Goal: Complete application form: Complete application form

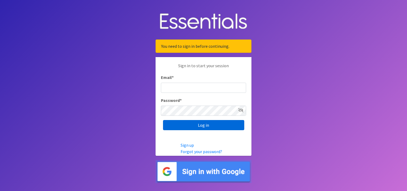
type input "[EMAIL_ADDRESS][DOMAIN_NAME]"
click at [204, 124] on input "Log in" at bounding box center [203, 125] width 81 height 10
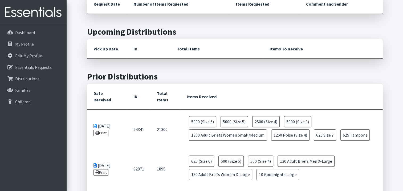
scroll to position [53, 0]
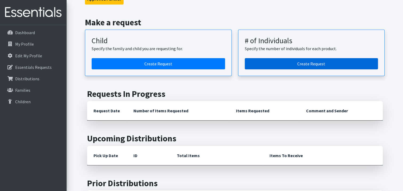
click at [293, 62] on link "Create Request" at bounding box center [312, 63] width 134 height 11
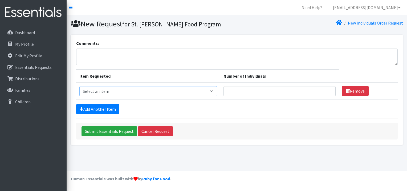
click at [214, 93] on select "Select an item (Newborn) (Preemie) (Size 1) (Size 2) (Size 3) (Size 4) (Size 5)…" at bounding box center [148, 91] width 138 height 10
select select "14491"
click at [79, 86] on select "Select an item (Newborn) (Preemie) (Size 1) (Size 2) (Size 3) (Size 4) (Size 5)…" at bounding box center [148, 91] width 138 height 10
click at [277, 91] on input "Number of Individuals" at bounding box center [280, 91] width 112 height 10
type input "5000"
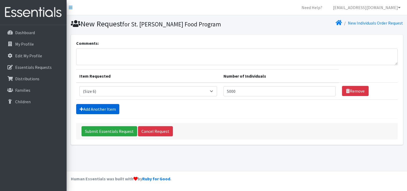
click at [109, 109] on link "Add Another Item" at bounding box center [97, 109] width 43 height 10
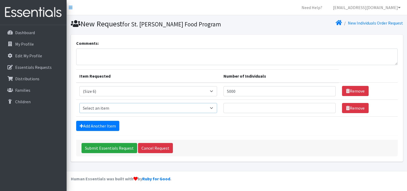
click at [111, 107] on select "Select an item (Newborn) (Preemie) (Size 1) (Size 2) (Size 3) (Size 4) (Size 5)…" at bounding box center [148, 108] width 138 height 10
select select "14488"
click at [79, 103] on select "Select an item (Newborn) (Preemie) (Size 1) (Size 2) (Size 3) (Size 4) (Size 5)…" at bounding box center [148, 108] width 138 height 10
click at [246, 108] on input "Number of Individuals" at bounding box center [280, 108] width 112 height 10
type input "5000"
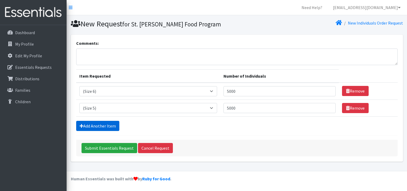
click at [103, 121] on link "Add Another Item" at bounding box center [97, 126] width 43 height 10
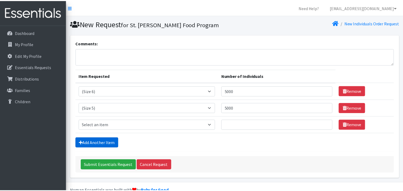
scroll to position [11, 0]
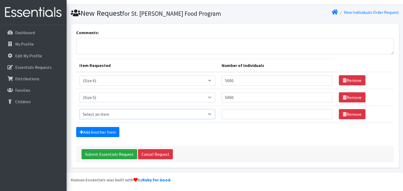
click at [112, 113] on select "Select an item (Newborn) (Preemie) (Size 1) (Size 2) (Size 3) (Size 4) (Size 5)…" at bounding box center [147, 114] width 136 height 10
select select "14512"
click at [79, 109] on select "Select an item (Newborn) (Preemie) (Size 1) (Size 2) (Size 3) (Size 4) (Size 5)…" at bounding box center [147, 114] width 136 height 10
click at [255, 113] on input "Number of Individuals" at bounding box center [277, 114] width 111 height 10
type input "2500"
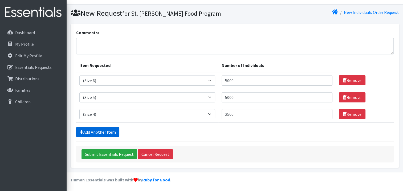
click at [115, 132] on link "Add Another Item" at bounding box center [97, 132] width 43 height 10
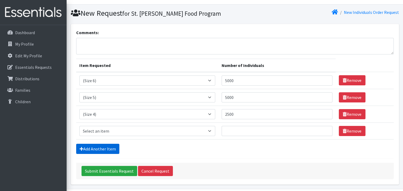
scroll to position [28, 0]
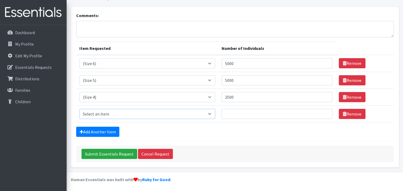
click at [113, 113] on select "Select an item (Newborn) (Preemie) (Size 1) (Size 2) (Size 3) (Size 4) (Size 5)…" at bounding box center [147, 114] width 136 height 10
select select "14507"
click at [79, 109] on select "Select an item (Newborn) (Preemie) (Size 1) (Size 2) (Size 3) (Size 4) (Size 5)…" at bounding box center [147, 114] width 136 height 10
click at [262, 117] on input "Number of Individuals" at bounding box center [277, 114] width 111 height 10
type input "2500"
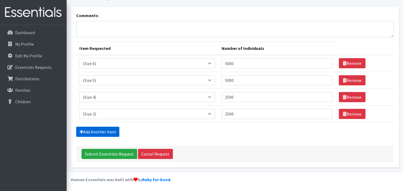
click at [111, 130] on link "Add Another Item" at bounding box center [97, 132] width 43 height 10
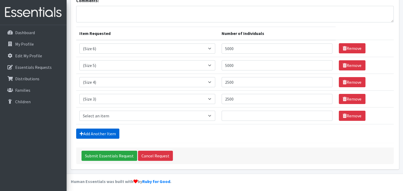
scroll to position [44, 0]
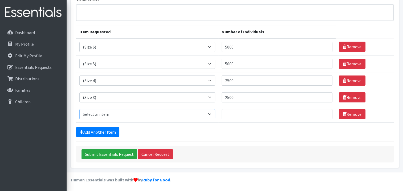
click at [128, 112] on select "Select an item (Newborn) (Preemie) (Size 1) (Size 2) (Size 3) (Size 4) (Size 5)…" at bounding box center [147, 114] width 136 height 10
click at [213, 132] on div "Add Another Item" at bounding box center [235, 132] width 318 height 10
click at [116, 153] on input "Submit Essentials Request" at bounding box center [110, 154] width 56 height 10
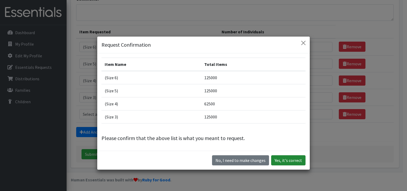
click at [291, 159] on button "Yes, it's correct" at bounding box center [288, 160] width 34 height 10
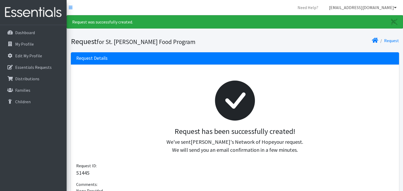
click at [364, 8] on link "[EMAIL_ADDRESS][DOMAIN_NAME]" at bounding box center [363, 7] width 76 height 11
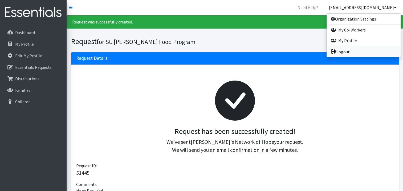
click at [343, 51] on link "Logout" at bounding box center [364, 51] width 74 height 11
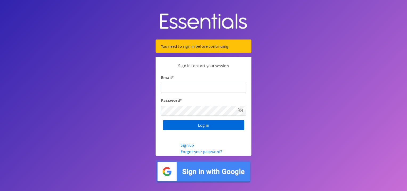
type input "[EMAIL_ADDRESS][DOMAIN_NAME]"
click at [204, 128] on input "Log in" at bounding box center [203, 125] width 81 height 10
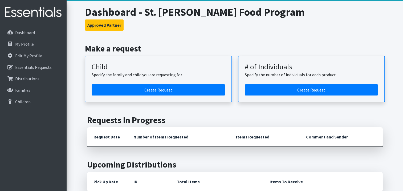
scroll to position [27, 0]
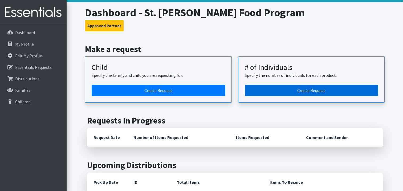
click at [311, 90] on link "Create Request" at bounding box center [312, 90] width 134 height 11
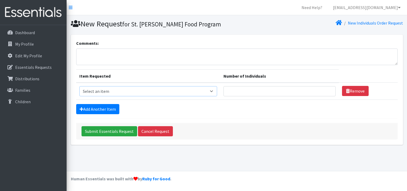
click at [161, 91] on select "Select an item (Newborn) (Preemie) (Size 1) (Size 2) (Size 3) (Size 4) (Size 5)…" at bounding box center [148, 91] width 138 height 10
select select "14491"
click at [79, 86] on select "Select an item (Newborn) (Preemie) (Size 1) (Size 2) (Size 3) (Size 4) (Size 5)…" at bounding box center [148, 91] width 138 height 10
click at [243, 90] on input "Number of Individuals" at bounding box center [280, 91] width 112 height 10
type input "2000"
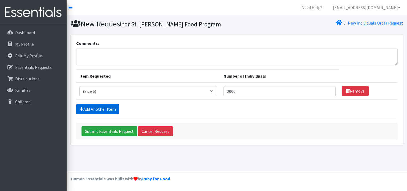
click at [100, 108] on link "Add Another Item" at bounding box center [97, 109] width 43 height 10
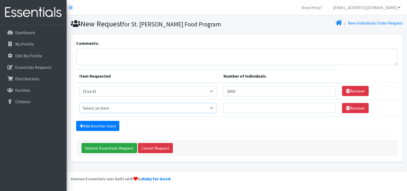
click at [102, 108] on select "Select an item (Newborn) (Preemie) (Size 1) (Size 2) (Size 3) (Size 4) (Size 5)…" at bounding box center [148, 108] width 138 height 10
select select "14488"
click at [79, 103] on select "Select an item (Newborn) (Preemie) (Size 1) (Size 2) (Size 3) (Size 4) (Size 5)…" at bounding box center [148, 108] width 138 height 10
click at [243, 107] on input "Number of Individuals" at bounding box center [280, 108] width 112 height 10
type input "2000"
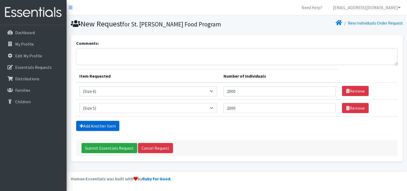
click at [103, 121] on link "Add Another Item" at bounding box center [97, 126] width 43 height 10
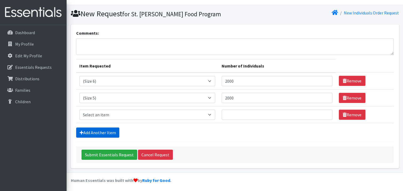
scroll to position [11, 0]
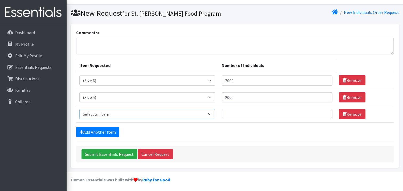
click at [103, 112] on select "Select an item (Newborn) (Preemie) (Size 1) (Size 2) (Size 3) (Size 4) (Size 5)…" at bounding box center [147, 114] width 136 height 10
select select "14512"
click at [79, 109] on select "Select an item (Newborn) (Preemie) (Size 1) (Size 2) (Size 3) (Size 4) (Size 5)…" at bounding box center [147, 114] width 136 height 10
click at [230, 115] on input "Number of Individuals" at bounding box center [277, 114] width 111 height 10
type input "1000"
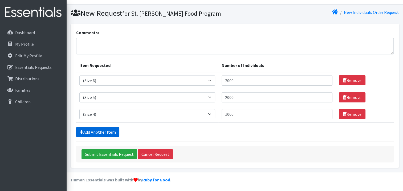
click at [103, 134] on link "Add Another Item" at bounding box center [97, 132] width 43 height 10
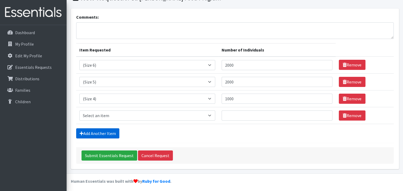
scroll to position [28, 0]
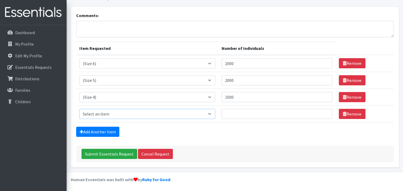
click at [101, 113] on select "Select an item (Newborn) (Preemie) (Size 1) (Size 2) (Size 3) (Size 4) (Size 5)…" at bounding box center [147, 114] width 136 height 10
select select "14507"
click at [79, 109] on select "Select an item (Newborn) (Preemie) (Size 1) (Size 2) (Size 3) (Size 4) (Size 5)…" at bounding box center [147, 114] width 136 height 10
click at [269, 113] on input "Number of Individuals" at bounding box center [277, 114] width 111 height 10
type input "1000"
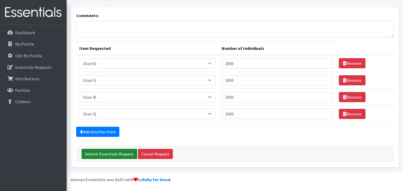
click at [106, 151] on input "Submit Essentials Request" at bounding box center [110, 154] width 56 height 10
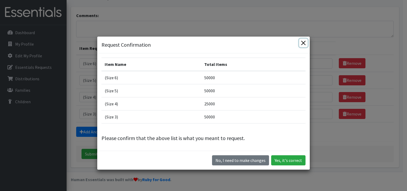
click at [302, 42] on button "Close" at bounding box center [303, 43] width 9 height 9
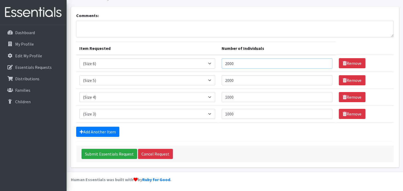
click at [245, 61] on input "2000" at bounding box center [277, 63] width 111 height 10
type input "200"
click at [260, 80] on input "2000" at bounding box center [277, 80] width 111 height 10
type input "200"
click at [254, 96] on input "1000" at bounding box center [277, 97] width 111 height 10
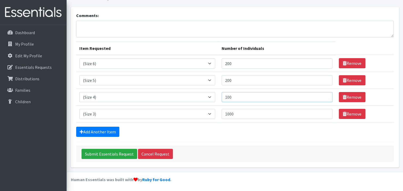
type input "100"
click at [246, 114] on input "1000" at bounding box center [277, 114] width 111 height 10
click at [121, 152] on input "Submit Essentials Request" at bounding box center [110, 154] width 56 height 10
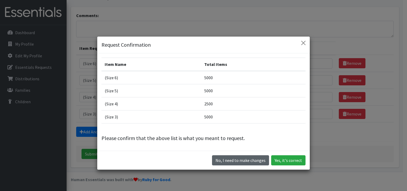
click at [261, 160] on button "No, I need to make changes" at bounding box center [240, 160] width 57 height 10
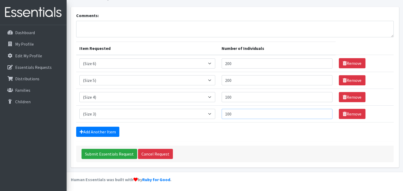
click at [255, 114] on input "100" at bounding box center [277, 114] width 111 height 10
type input "1"
click at [113, 151] on input "Submit Essentials Request" at bounding box center [110, 154] width 56 height 10
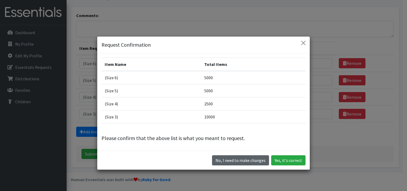
click at [242, 162] on button "No, I need to make changes" at bounding box center [240, 160] width 57 height 10
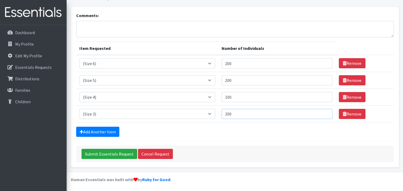
click at [237, 115] on input "200" at bounding box center [277, 114] width 111 height 10
type input "2"
type input "100"
click at [116, 151] on input "Submit Essentials Request" at bounding box center [110, 154] width 56 height 10
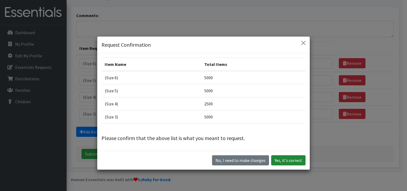
click at [279, 159] on button "Yes, it's correct" at bounding box center [288, 160] width 34 height 10
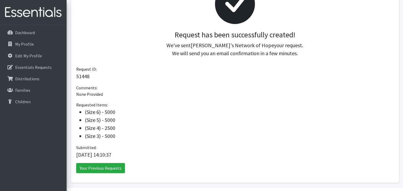
scroll to position [112, 0]
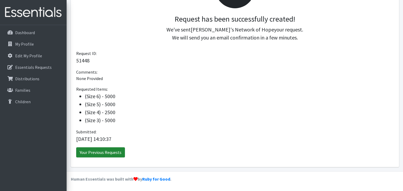
click at [111, 153] on link "Your Previous Requests" at bounding box center [100, 152] width 49 height 10
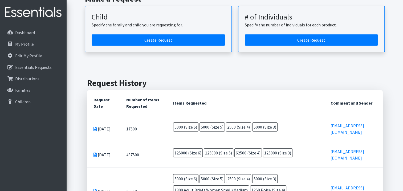
scroll to position [80, 0]
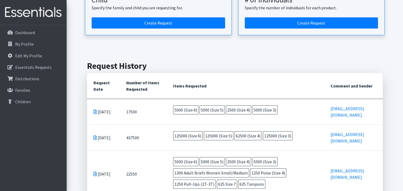
click at [94, 135] on icon at bounding box center [95, 137] width 3 height 4
click at [163, 130] on td "437500" at bounding box center [143, 138] width 47 height 26
drag, startPoint x: 321, startPoint y: 127, endPoint x: 310, endPoint y: 127, distance: 11.2
click at [310, 127] on td "125000 (Size 6) 125000 (Size 5) 62500 (Size 4) 125000 (Size 3)" at bounding box center [245, 137] width 157 height 24
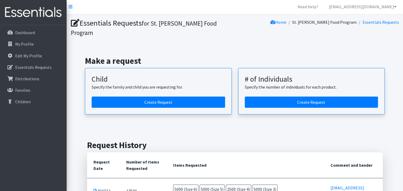
scroll to position [0, 0]
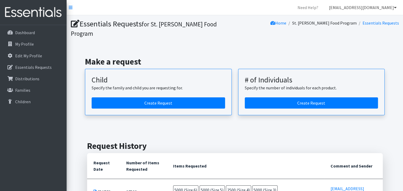
click at [369, 8] on link "[EMAIL_ADDRESS][DOMAIN_NAME]" at bounding box center [363, 7] width 76 height 11
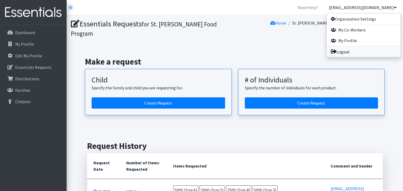
click at [342, 52] on link "Logout" at bounding box center [364, 51] width 74 height 11
